Goal: Find specific page/section: Find specific page/section

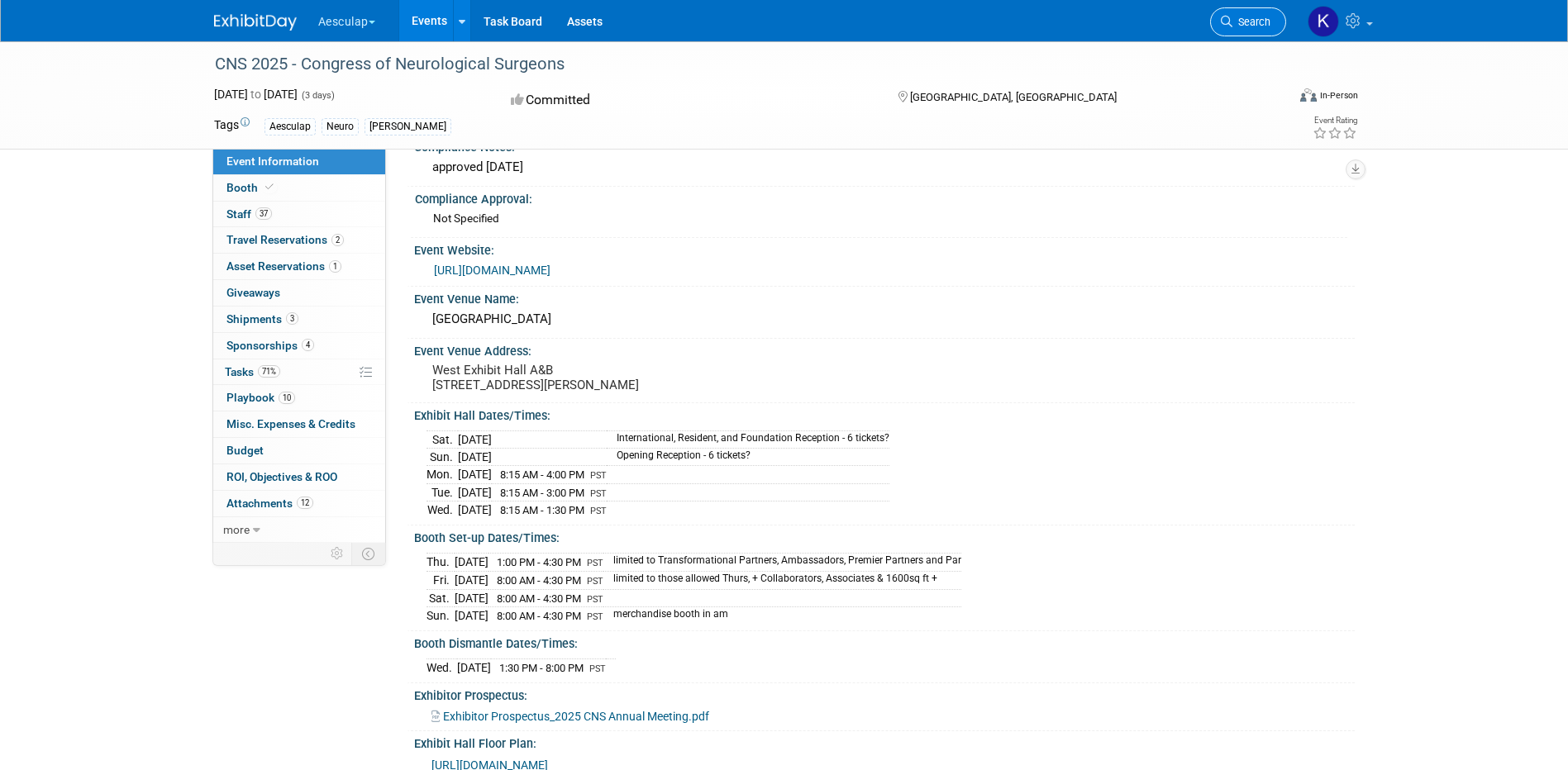
click at [1234, 27] on span "Search" at bounding box center [1252, 22] width 38 height 13
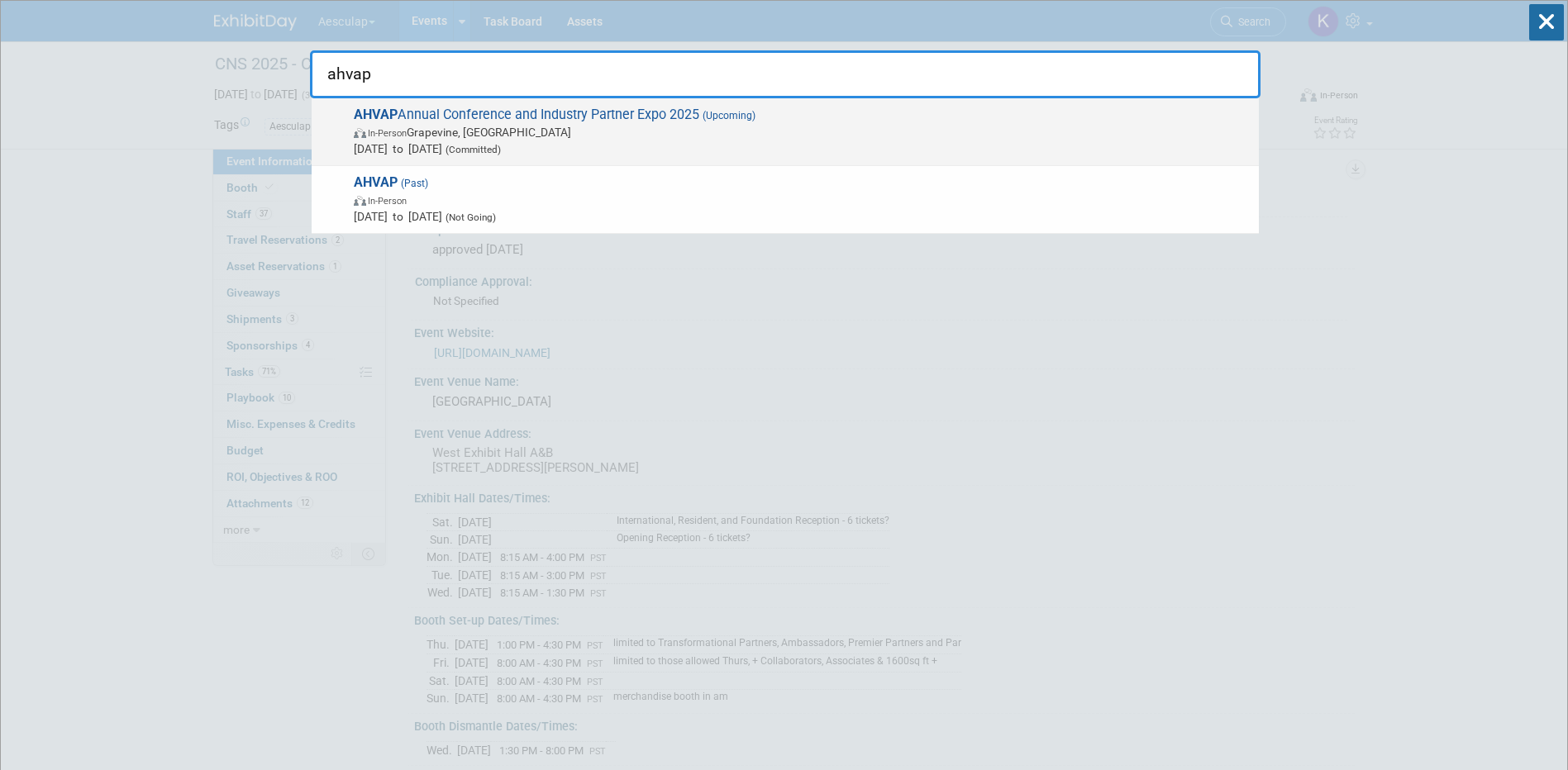
type input "ahvap"
click at [619, 124] on span "In-Person Grapevine, [GEOGRAPHIC_DATA]" at bounding box center [802, 133] width 897 height 16
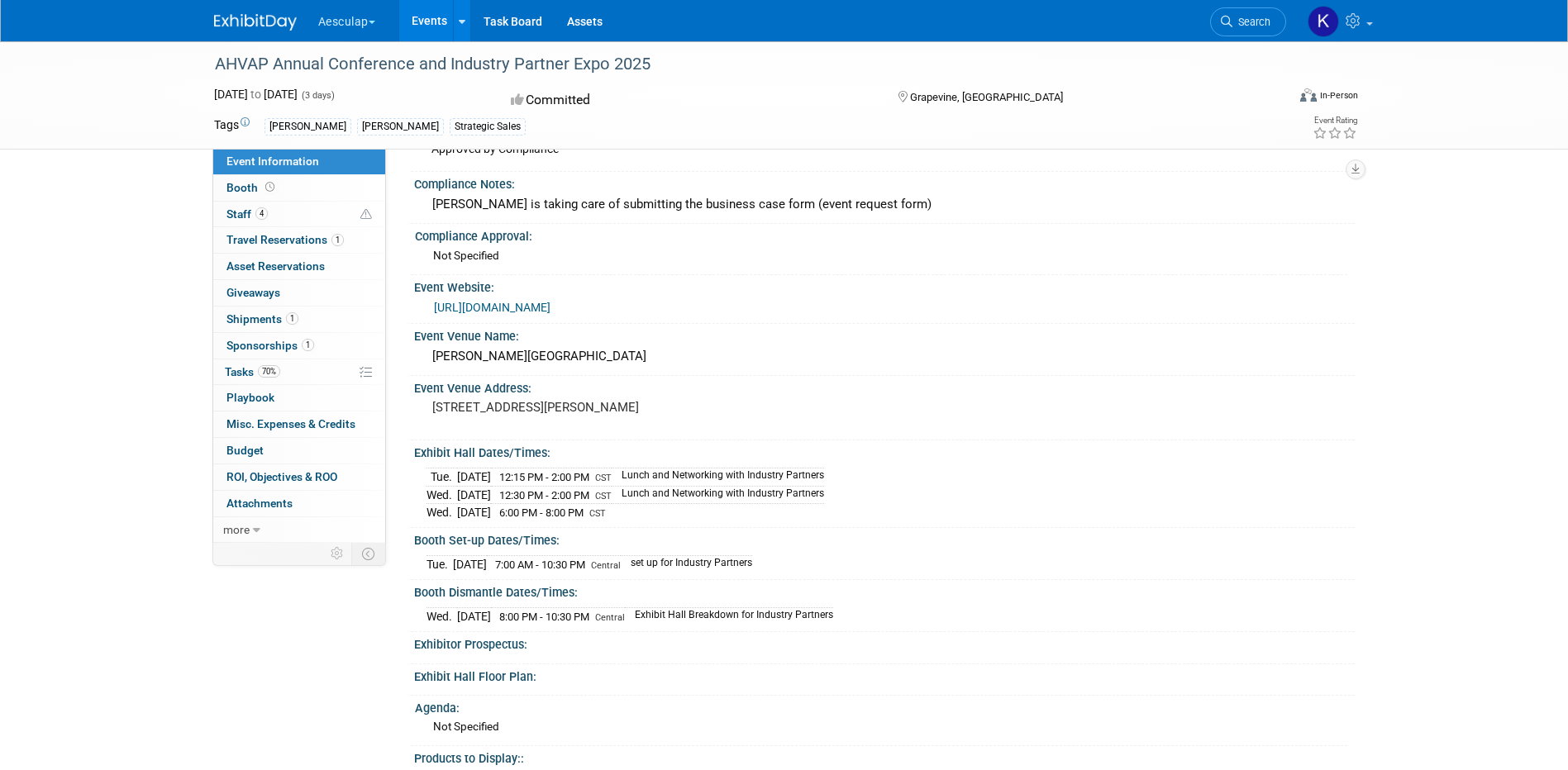
scroll to position [83, 0]
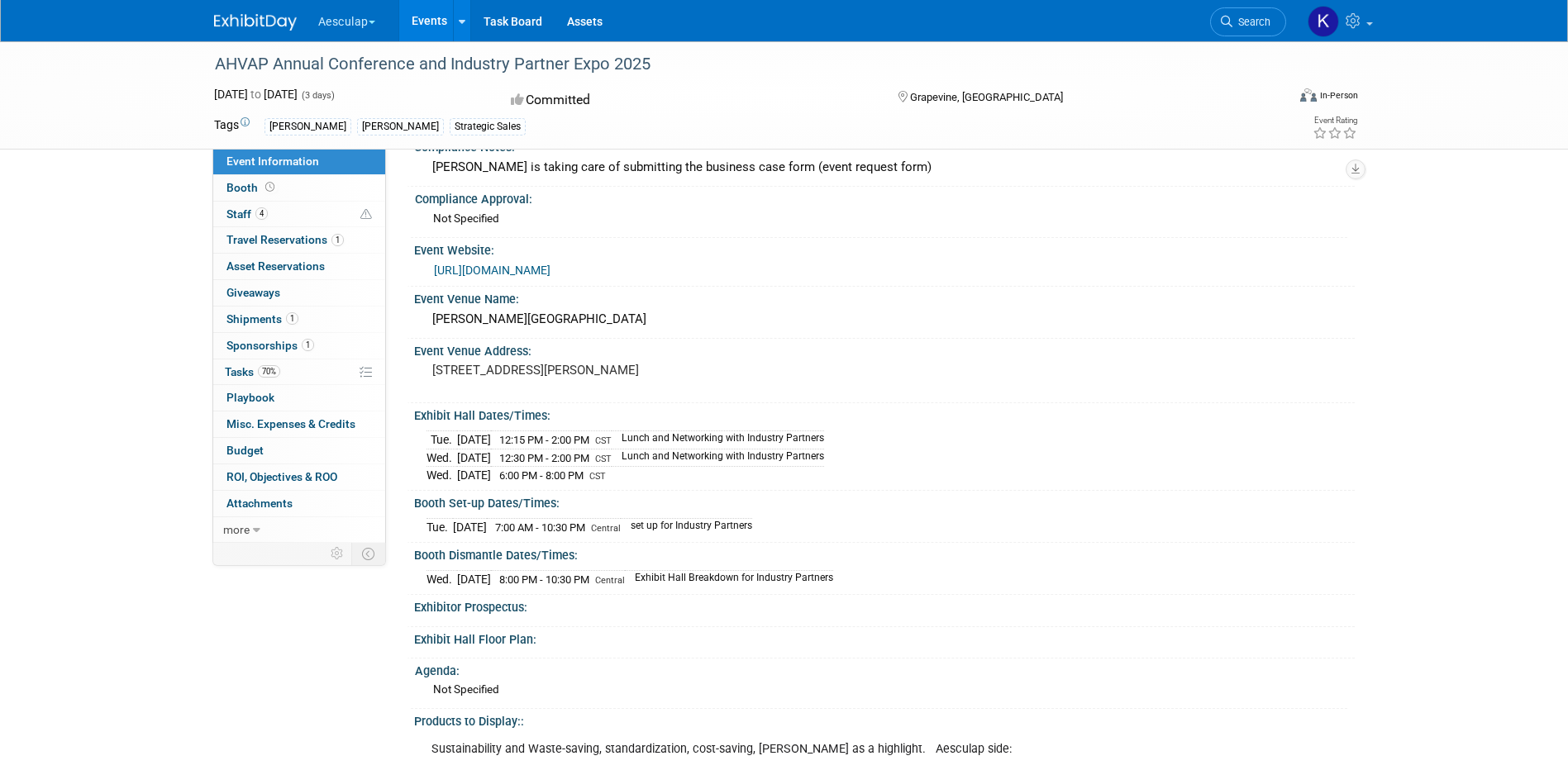
click at [1518, 238] on div "AHVAP Annual Conference and Industry Partner Expo 2025 Oct 7, 2025 to Oct 9, 20…" at bounding box center [784, 747] width 1568 height 1579
